Goal: Task Accomplishment & Management: Manage account settings

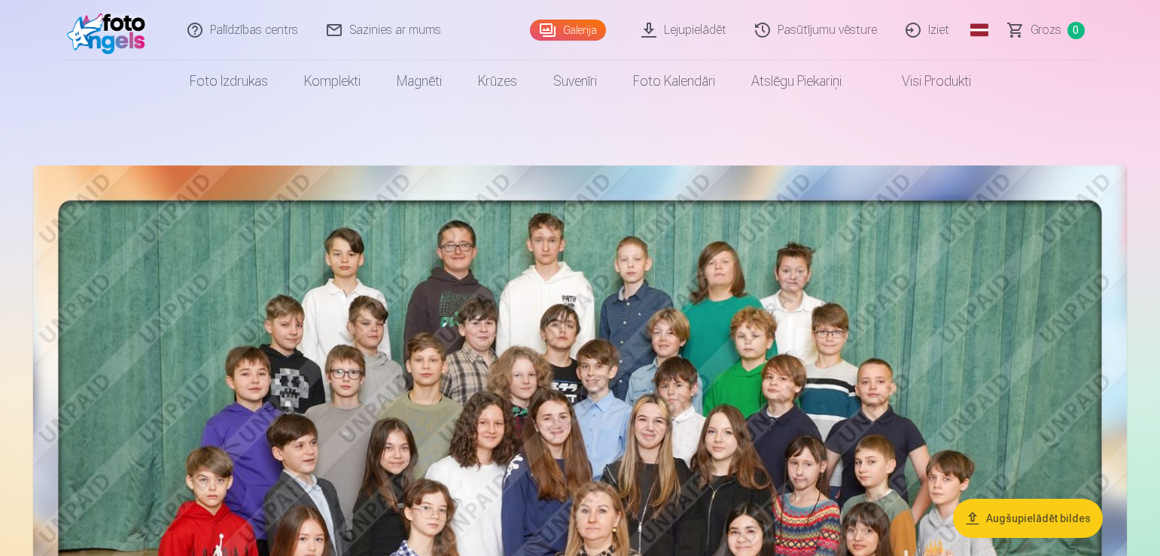
click at [581, 28] on link "Galerija" at bounding box center [568, 30] width 76 height 21
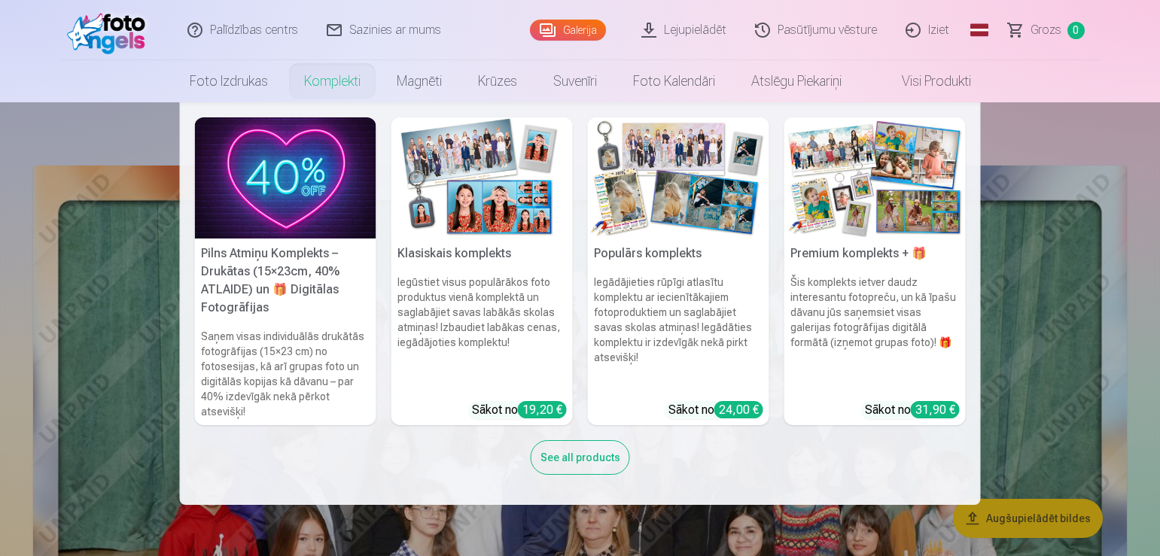
click at [341, 75] on link "Komplekti" at bounding box center [332, 81] width 93 height 42
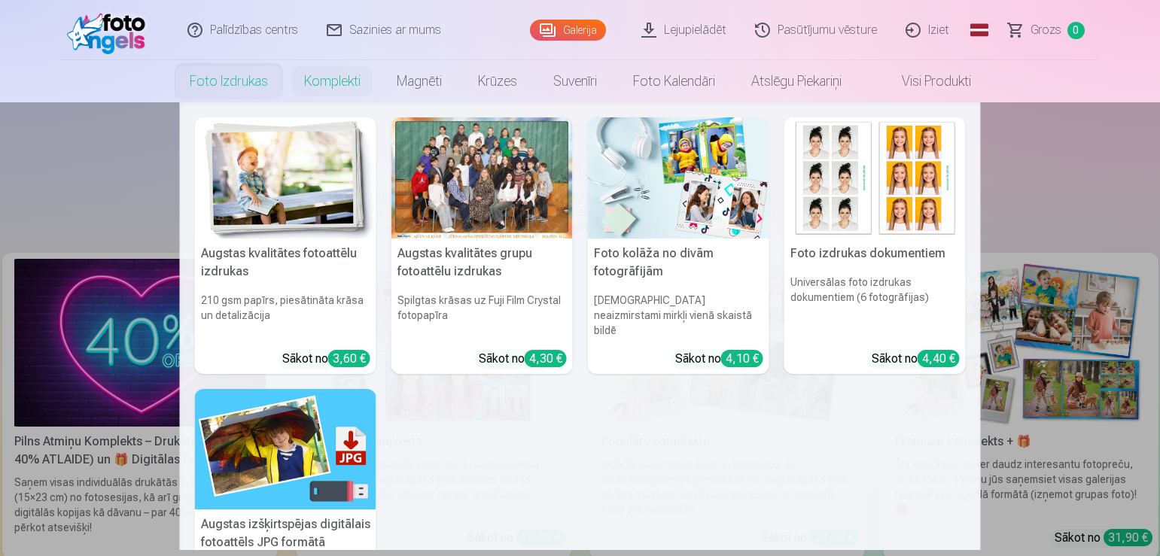
click at [230, 86] on link "Foto izdrukas" at bounding box center [229, 81] width 114 height 42
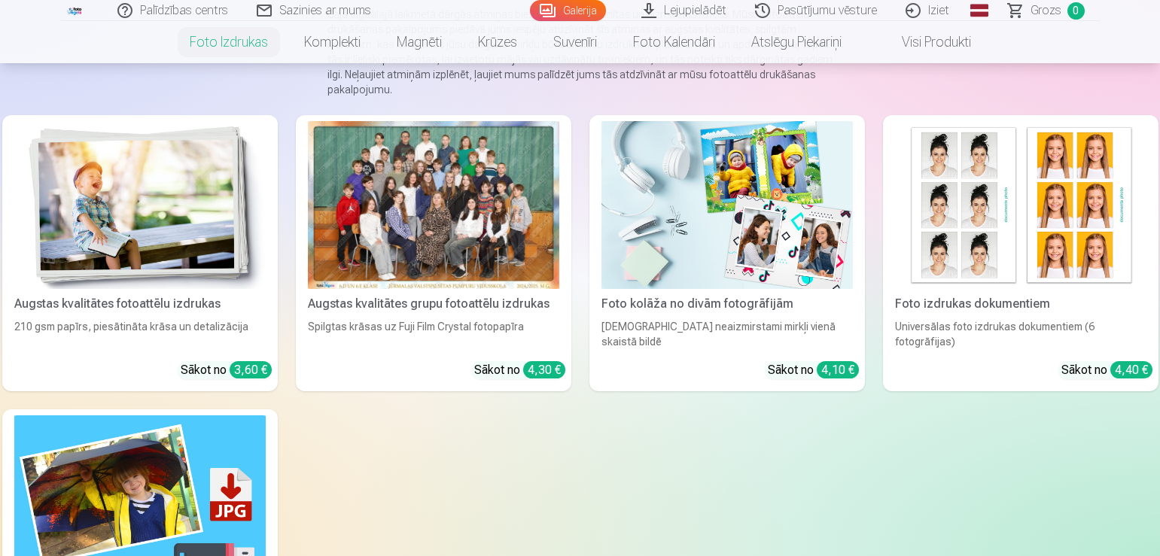
scroll to position [203, 0]
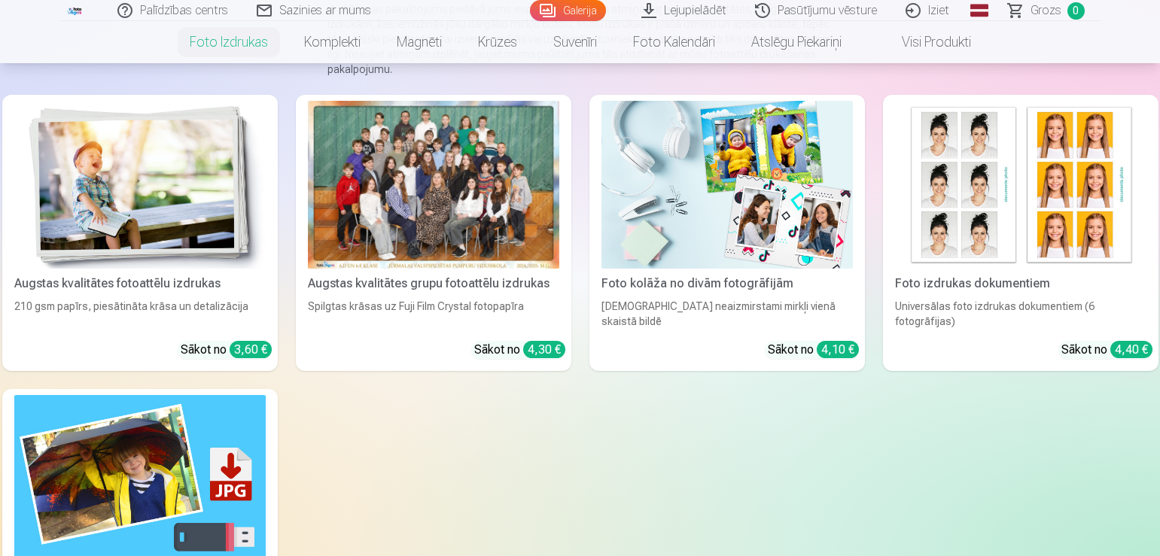
click at [457, 205] on div at bounding box center [433, 185] width 251 height 168
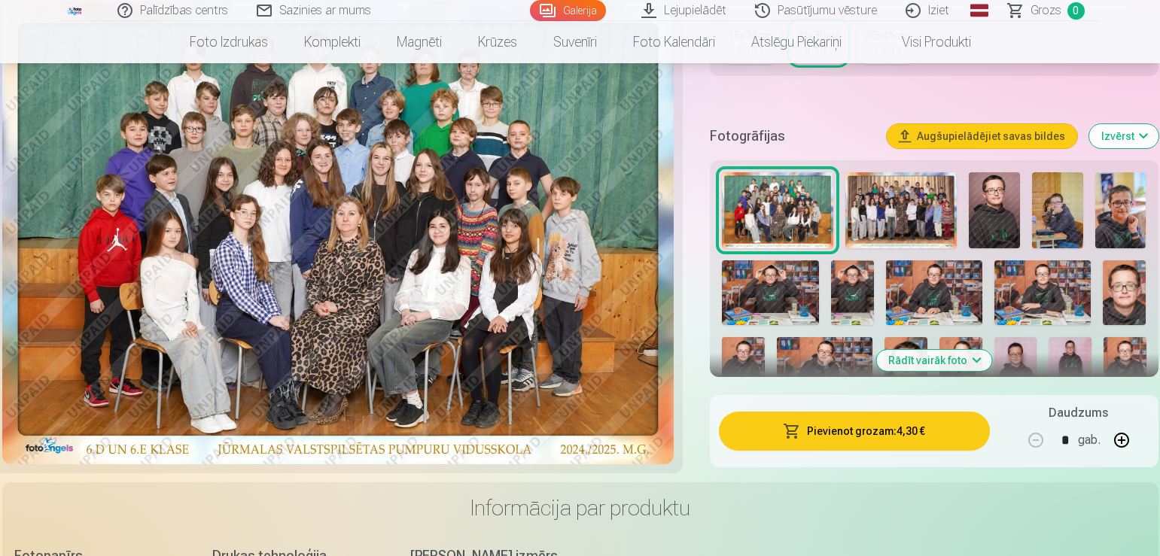
scroll to position [415, 0]
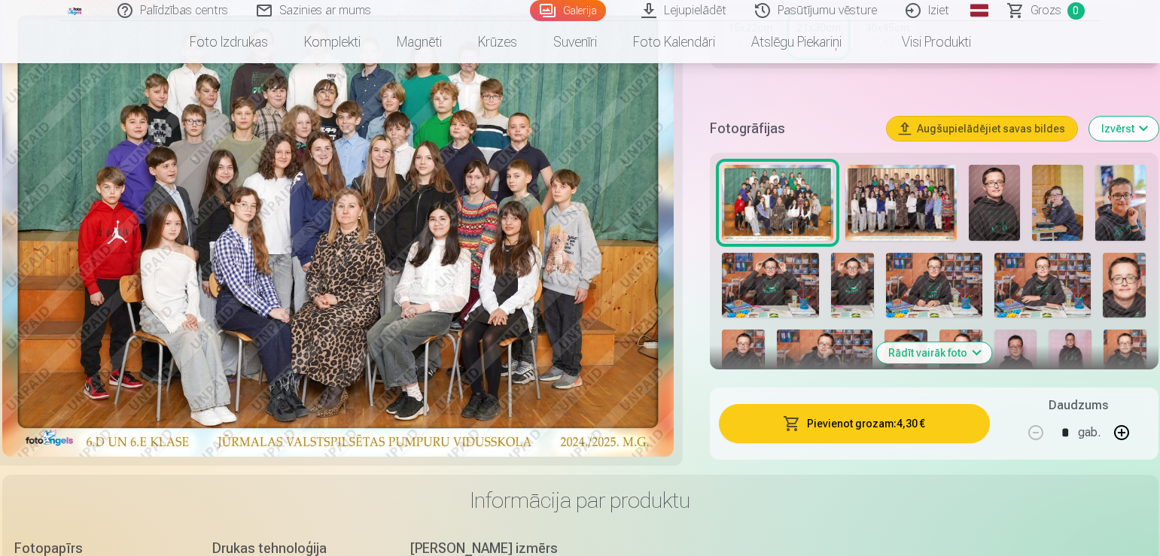
click at [971, 354] on button "Rādīt vairāk foto" at bounding box center [933, 352] width 115 height 21
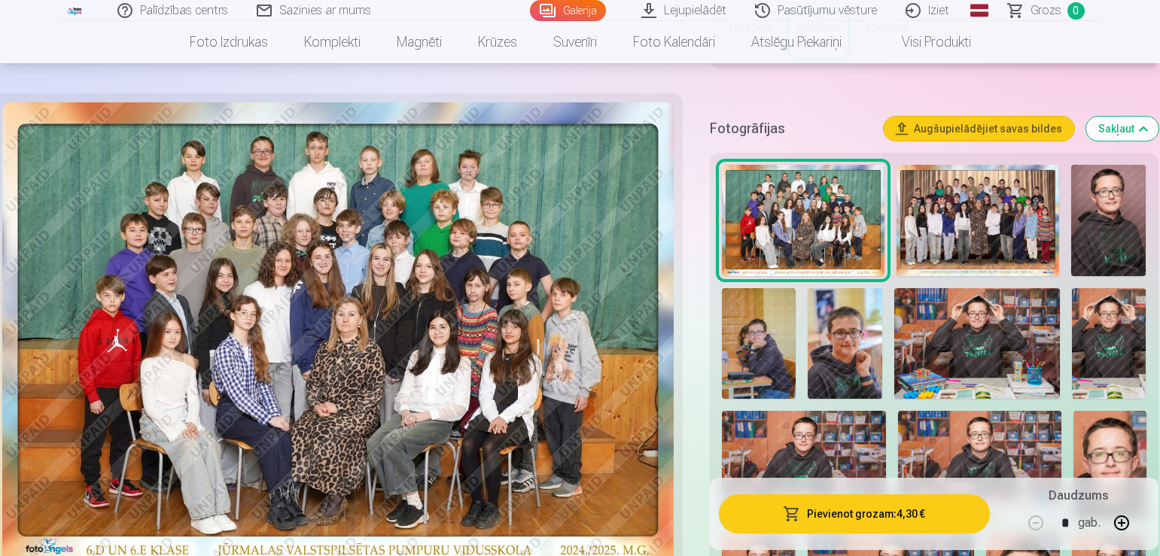
click at [929, 20] on link "Iziet" at bounding box center [928, 10] width 72 height 21
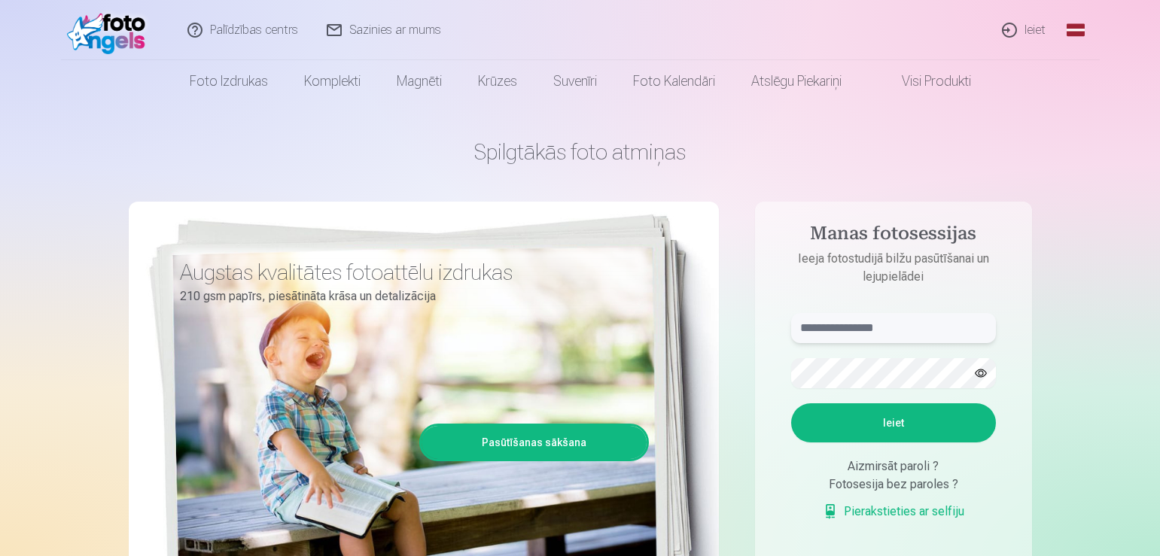
click at [886, 327] on input "text" at bounding box center [893, 328] width 205 height 30
click at [890, 426] on button "Ieiet" at bounding box center [893, 422] width 205 height 39
click at [808, 327] on input "**********" at bounding box center [893, 328] width 205 height 30
type input "**********"
click at [898, 417] on button "Ieiet" at bounding box center [893, 422] width 205 height 39
